Goal: Navigation & Orientation: Find specific page/section

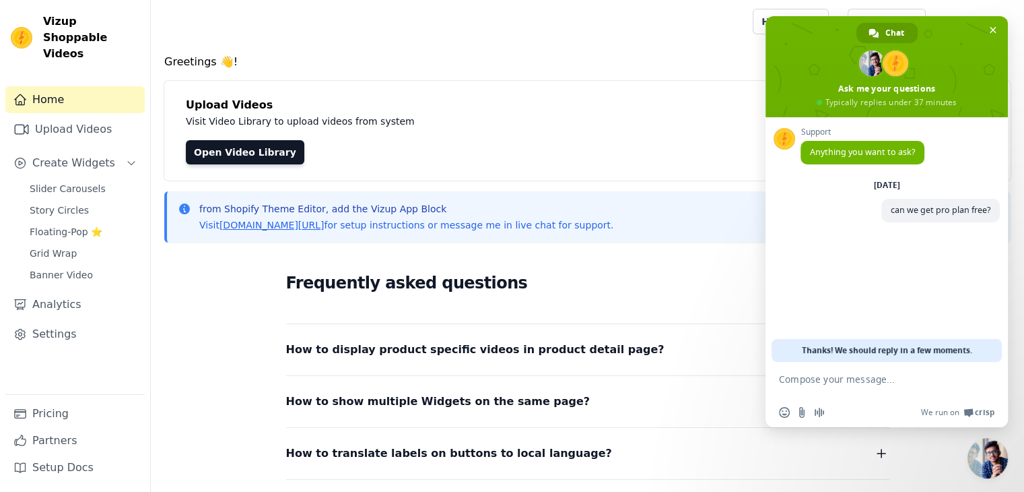
click at [868, 383] on textarea "Compose your message..." at bounding box center [872, 385] width 186 height 24
type textarea "??"
click at [987, 30] on span "Close chat" at bounding box center [993, 30] width 14 height 14
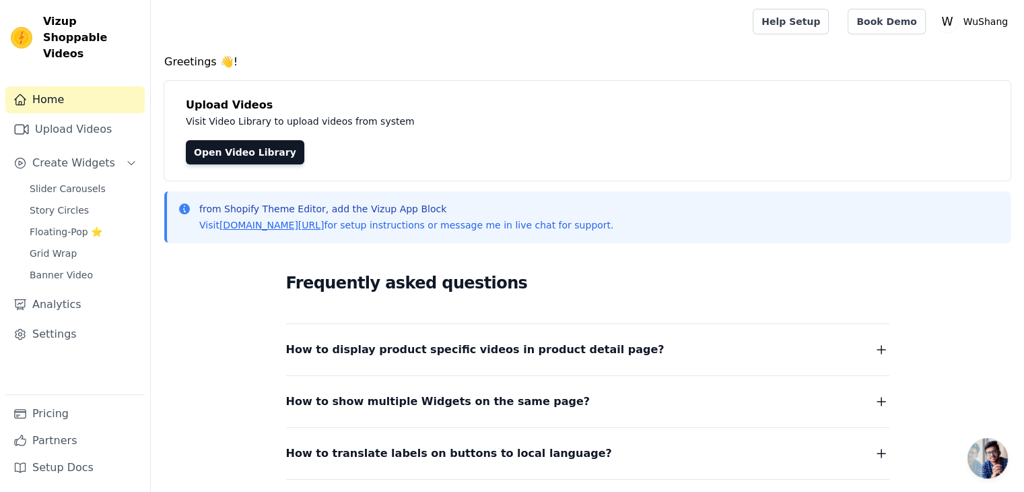
click at [995, 458] on span "Open chat" at bounding box center [988, 458] width 40 height 40
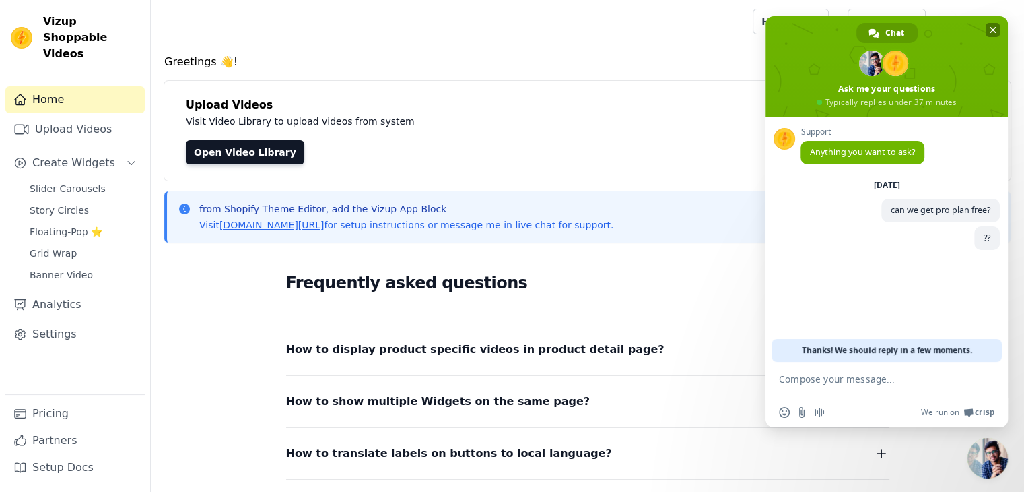
click at [995, 27] on span "Close chat" at bounding box center [993, 30] width 7 height 7
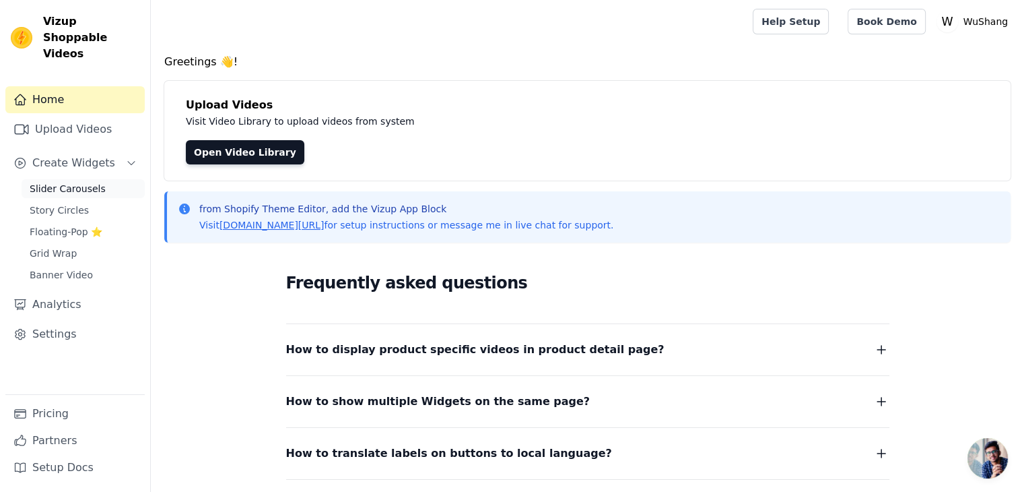
click at [51, 182] on span "Slider Carousels" at bounding box center [68, 188] width 76 height 13
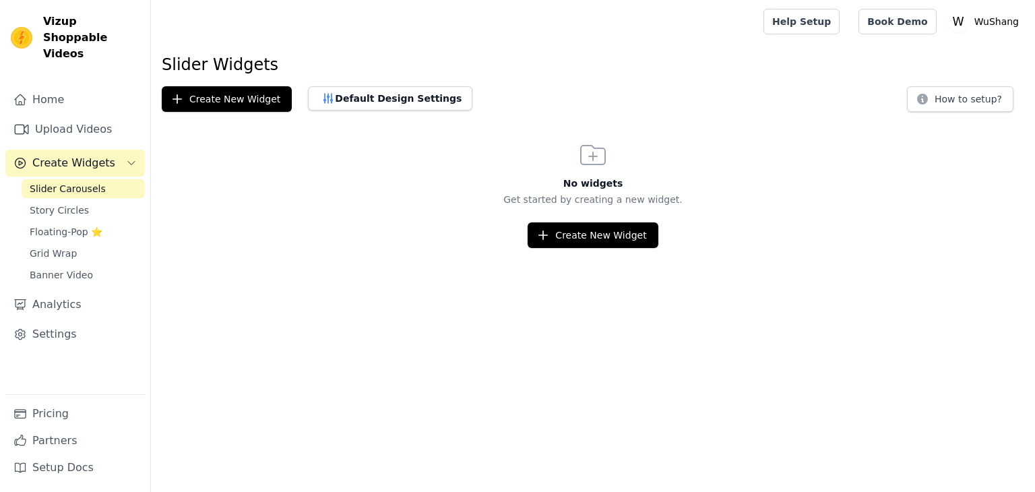
click at [61, 225] on span "Floating-Pop ⭐" at bounding box center [66, 231] width 73 height 13
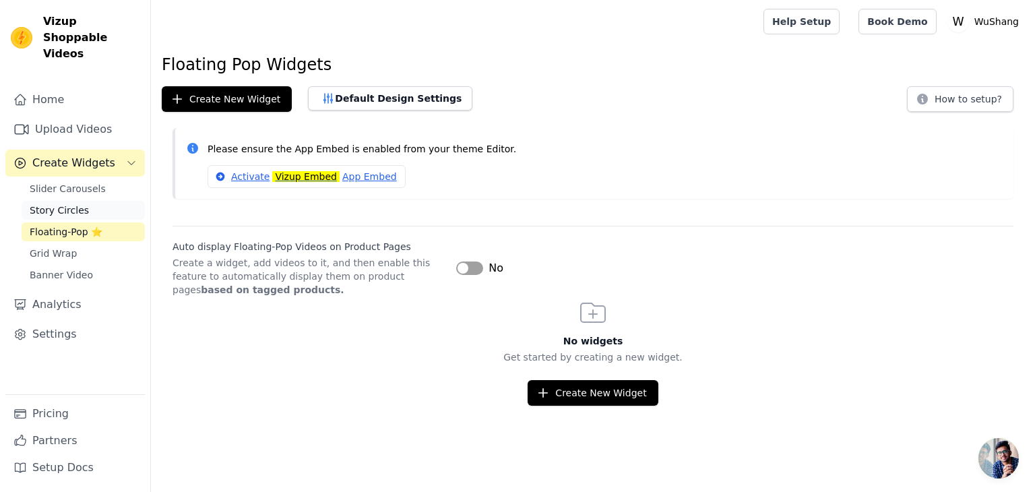
click at [70, 203] on span "Story Circles" at bounding box center [59, 209] width 59 height 13
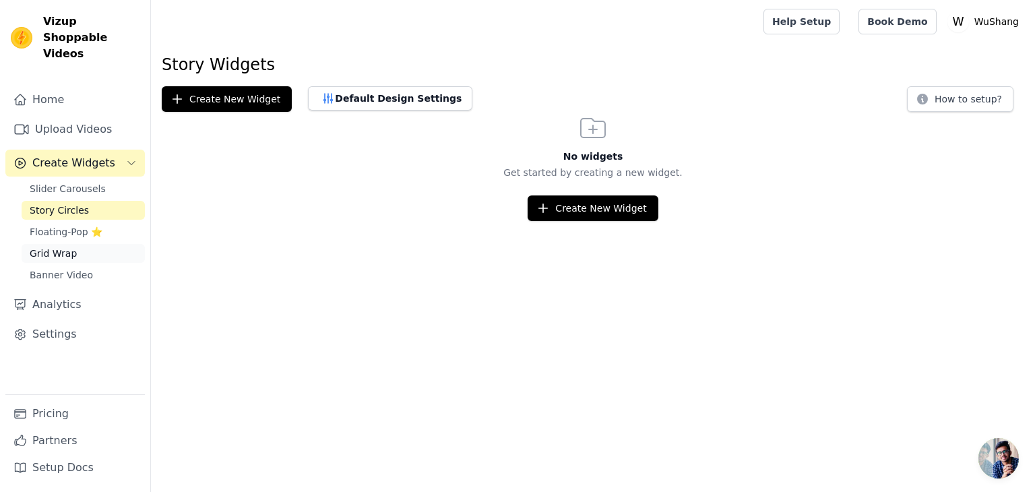
click at [60, 247] on span "Grid Wrap" at bounding box center [53, 253] width 47 height 13
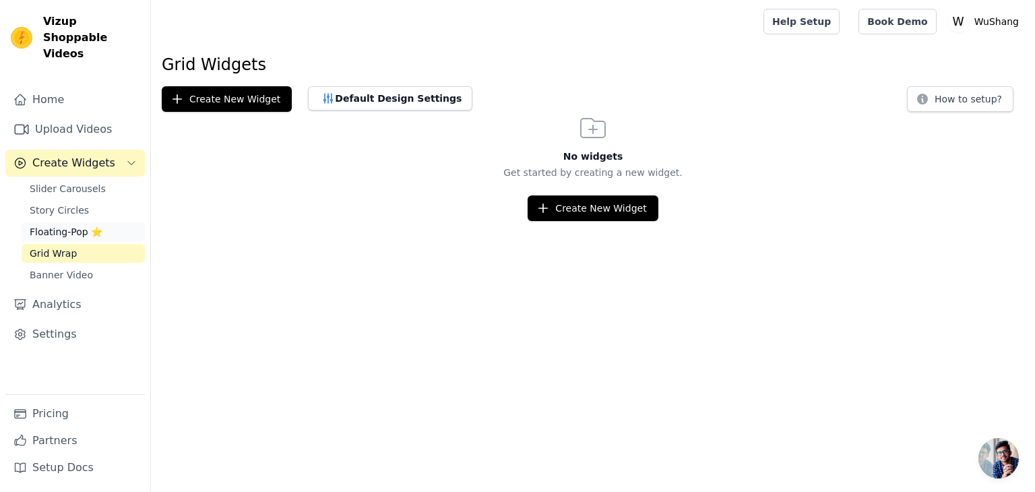
click at [63, 225] on span "Floating-Pop ⭐" at bounding box center [66, 231] width 73 height 13
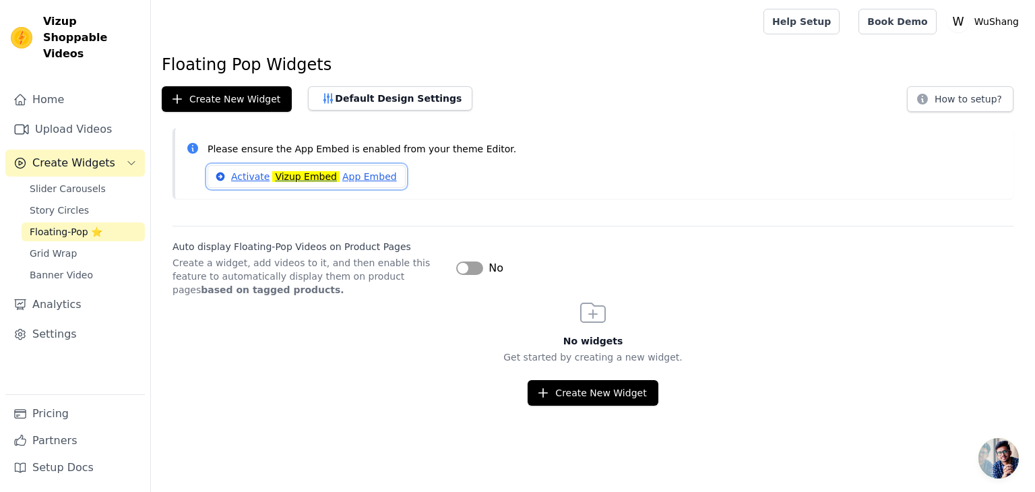
click at [276, 176] on mark "Vizup Embed" at bounding box center [305, 176] width 67 height 11
click at [350, 334] on h3 "No widgets" at bounding box center [593, 340] width 884 height 13
click at [372, 154] on p "Please ensure the App Embed is enabled from your theme Editor." at bounding box center [604, 148] width 795 height 15
click at [59, 90] on link "Home" at bounding box center [74, 99] width 139 height 27
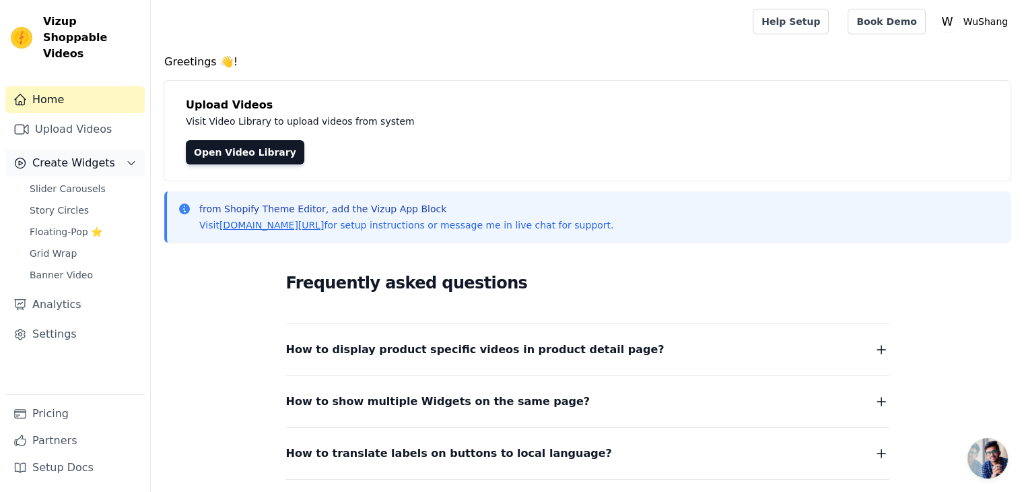
click at [139, 150] on button "Create Widgets" at bounding box center [74, 163] width 139 height 27
